Goal: Navigation & Orientation: Find specific page/section

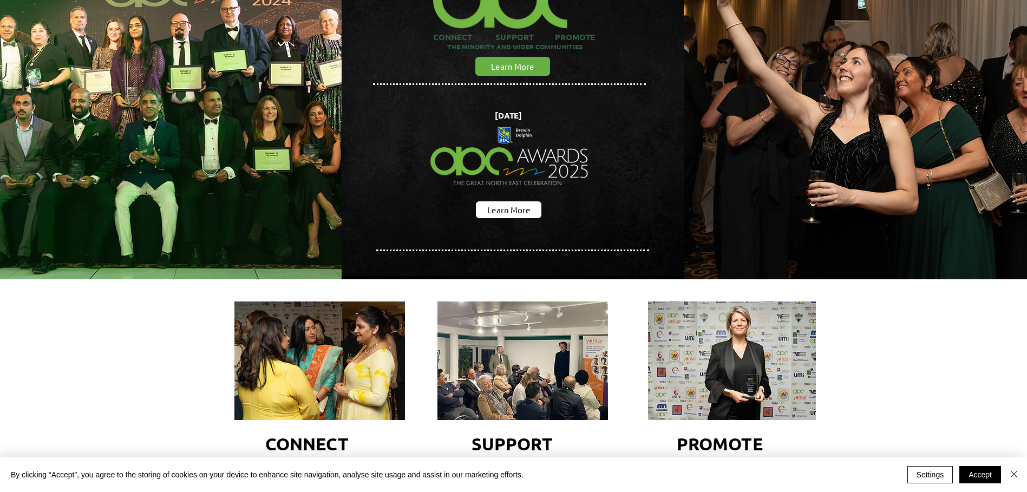
scroll to position [108, 0]
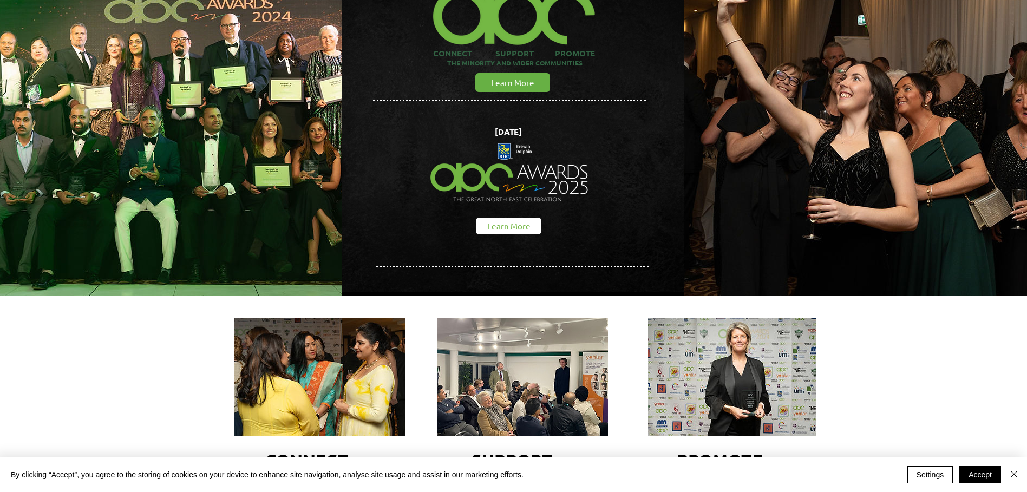
click at [495, 220] on span "Learn More" at bounding box center [508, 225] width 43 height 11
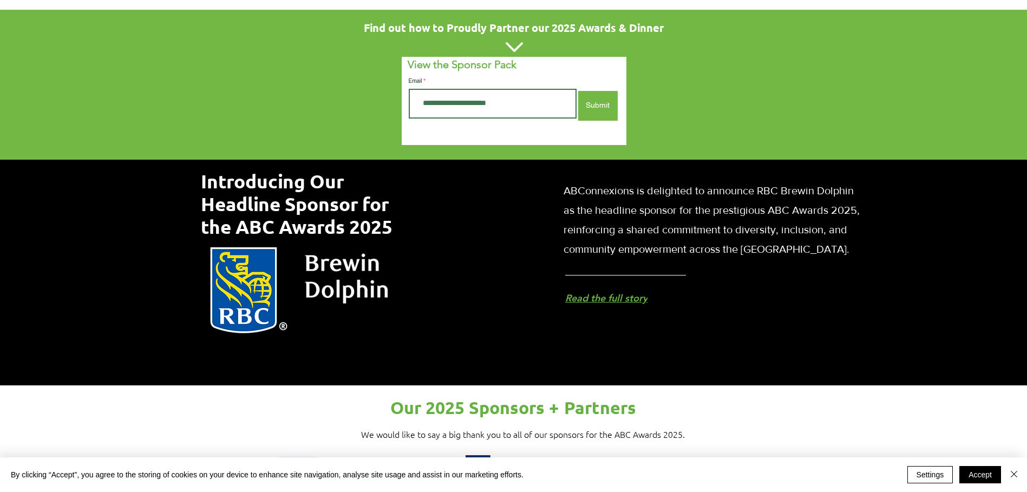
scroll to position [758, 0]
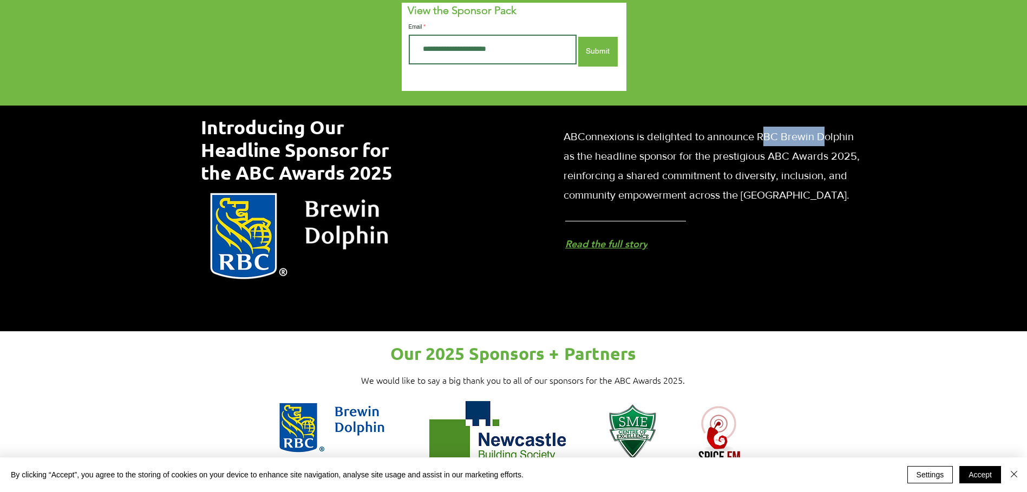
drag, startPoint x: 760, startPoint y: 132, endPoint x: 826, endPoint y: 134, distance: 65.5
click at [826, 134] on span "ABConnexions is delighted to announce RBC Brewin Dolphin as the headline sponso…" at bounding box center [711, 165] width 296 height 70
drag, startPoint x: 826, startPoint y: 134, endPoint x: 759, endPoint y: 134, distance: 67.1
click at [760, 133] on span "ABConnexions is delighted to announce RBC Brewin Dolphin as the headline sponso…" at bounding box center [711, 165] width 296 height 70
drag, startPoint x: 758, startPoint y: 134, endPoint x: 858, endPoint y: 133, distance: 99.6
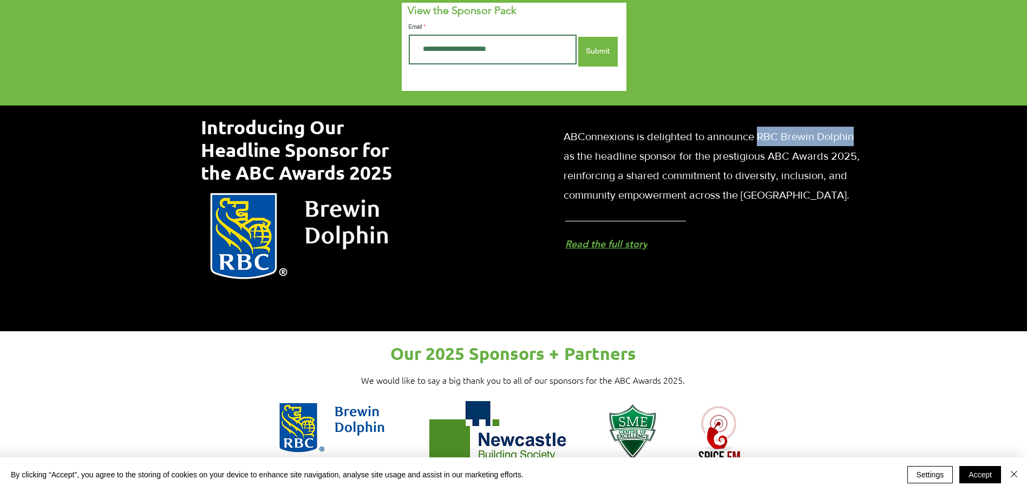
click at [858, 133] on p "ABConnexions is delighted to announce RBC Brewin Dolphin as the headline sponso…" at bounding box center [714, 166] width 303 height 78
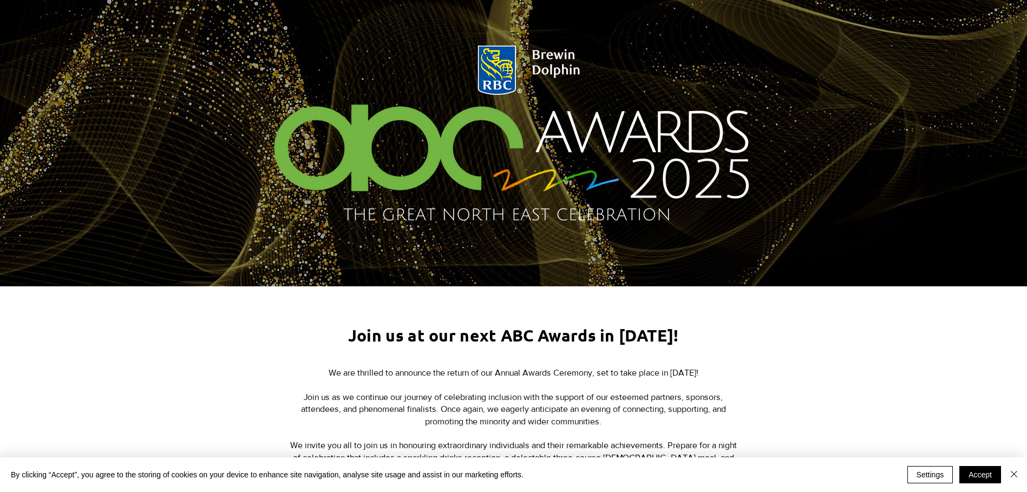
scroll to position [0, 0]
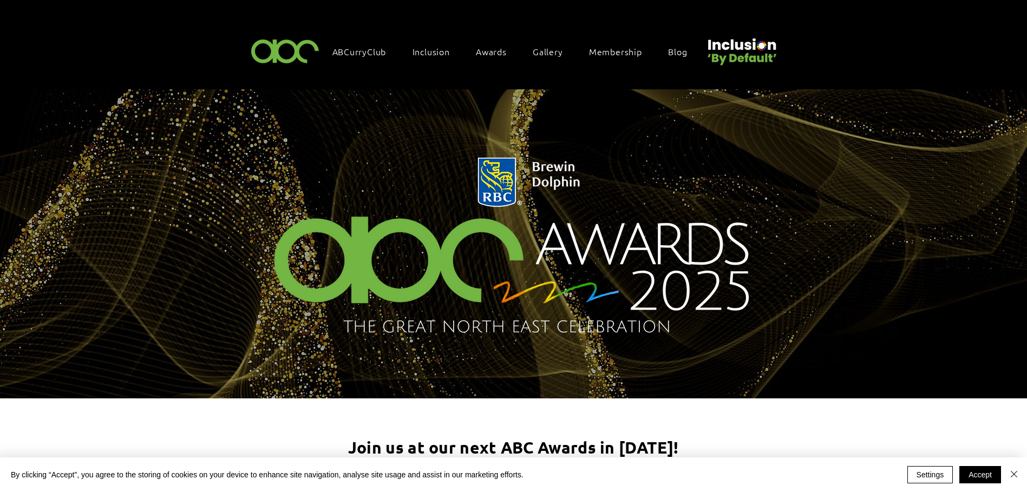
click at [486, 316] on img "main content" at bounding box center [513, 247] width 537 height 205
click at [346, 224] on img "main content" at bounding box center [513, 247] width 537 height 205
click at [566, 116] on span "Gallery Awards 2024" at bounding box center [553, 122] width 87 height 12
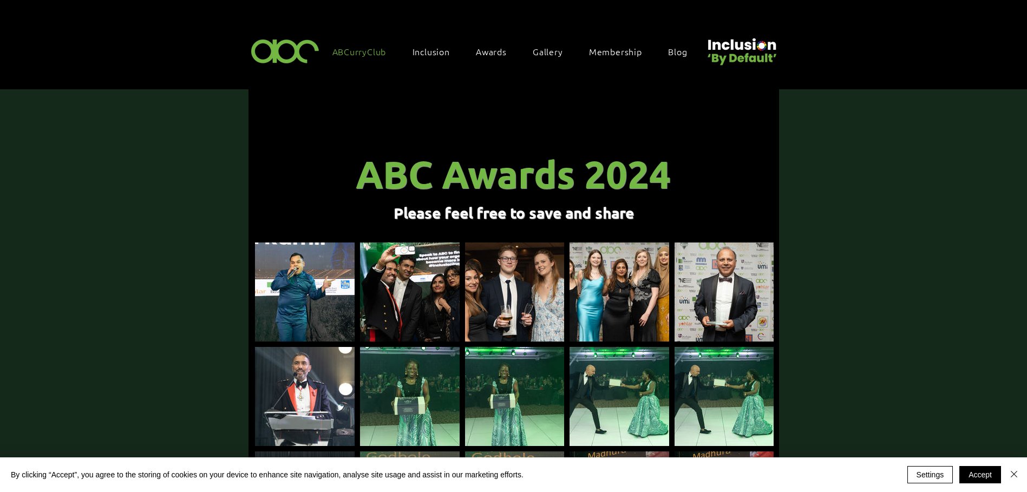
click at [366, 51] on span "ABCurryClub" at bounding box center [359, 51] width 54 height 12
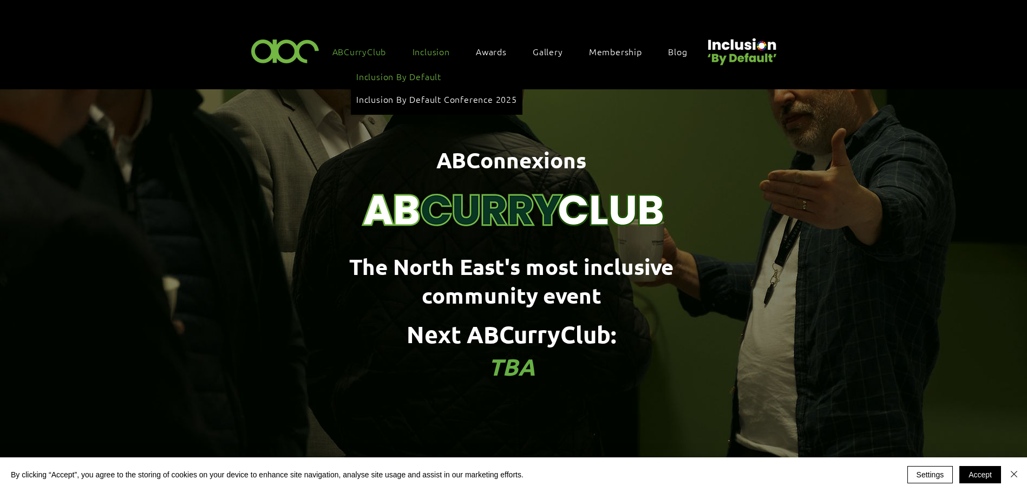
click at [438, 73] on span "Inclusion By Default" at bounding box center [398, 76] width 85 height 12
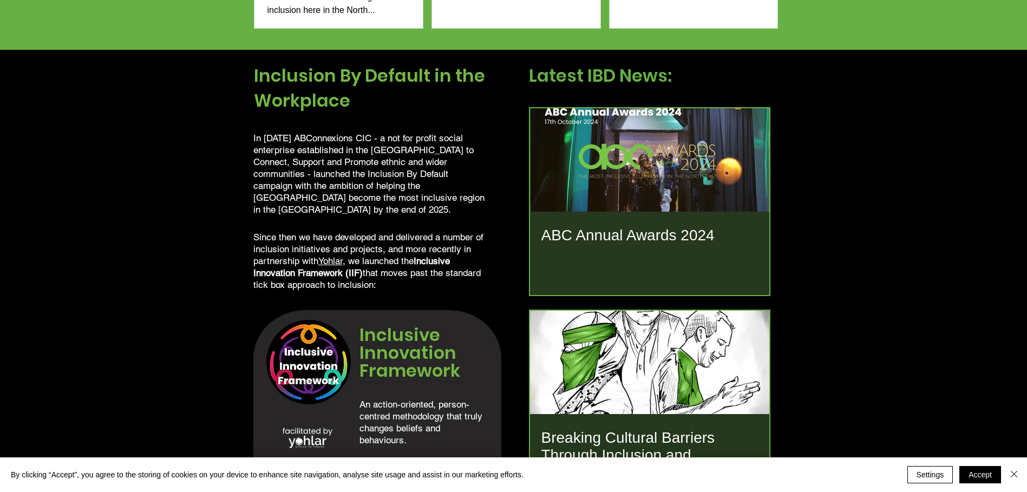
scroll to position [1083, 0]
